Goal: Find specific page/section: Find specific page/section

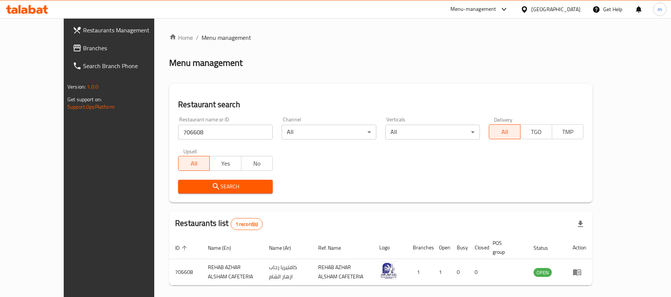
scroll to position [21, 0]
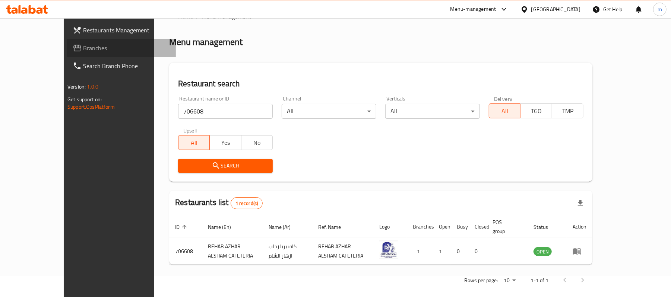
click at [83, 45] on span "Branches" at bounding box center [126, 48] width 87 height 9
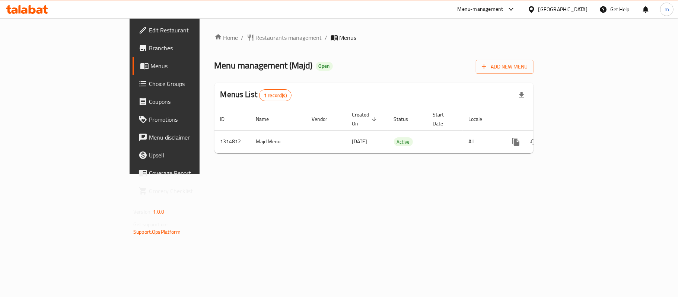
click at [325, 30] on div "Home / Restaurants management / Menus Menu management ( Majd ) Open Add New Men…" at bounding box center [374, 96] width 349 height 156
click at [256, 35] on span "Restaurants management" at bounding box center [289, 37] width 66 height 9
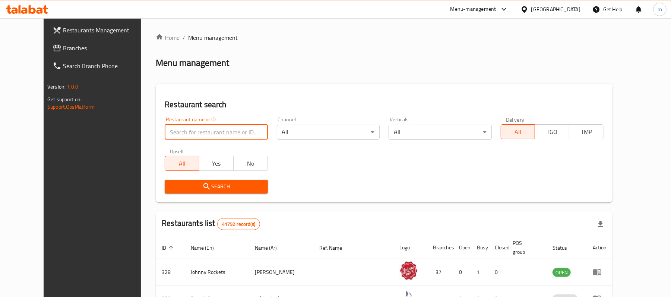
click at [186, 125] on input "search" at bounding box center [216, 132] width 103 height 15
paste input "707041"
type input "707041"
click button "Search" at bounding box center [216, 187] width 103 height 14
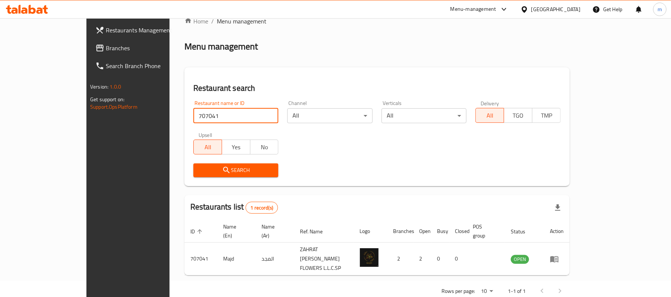
scroll to position [21, 0]
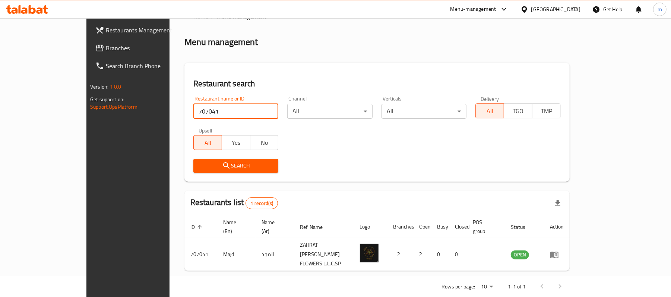
click at [300, 63] on div "Restaurant search Restaurant name or ID 707041 Restaurant name or ID Channel Al…" at bounding box center [376, 122] width 385 height 119
click at [193, 113] on input "707041" at bounding box center [235, 111] width 85 height 15
click at [106, 45] on span "Branches" at bounding box center [149, 48] width 87 height 9
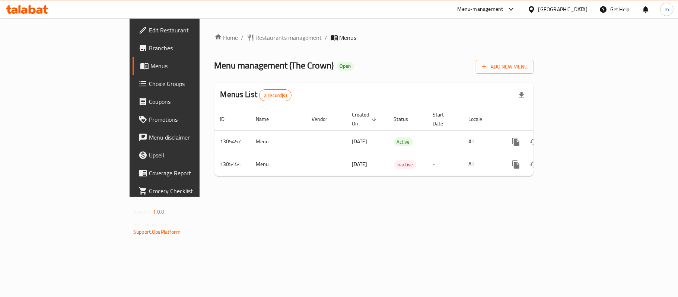
click at [215, 43] on div "Home / Restaurants management / Menus Menu management ( The Crown ) Open Add Ne…" at bounding box center [374, 107] width 319 height 149
click at [256, 38] on span "Restaurants management" at bounding box center [289, 37] width 66 height 9
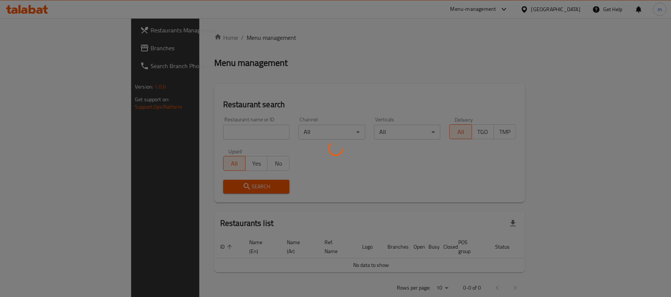
click at [225, 137] on div at bounding box center [335, 148] width 671 height 297
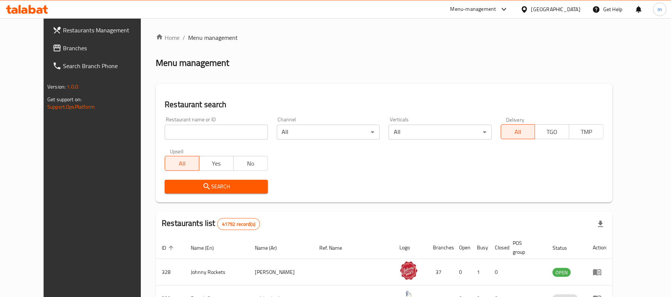
drag, startPoint x: 225, startPoint y: 137, endPoint x: 226, endPoint y: 129, distance: 8.6
click at [225, 137] on input "search" at bounding box center [216, 132] width 103 height 15
paste input "703309"
type input "703309"
click button "Search" at bounding box center [216, 187] width 103 height 14
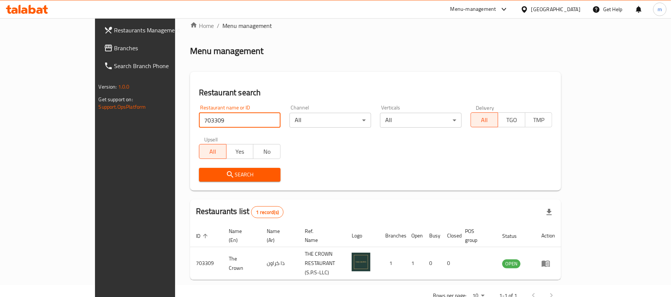
scroll to position [21, 0]
